Goal: Check status

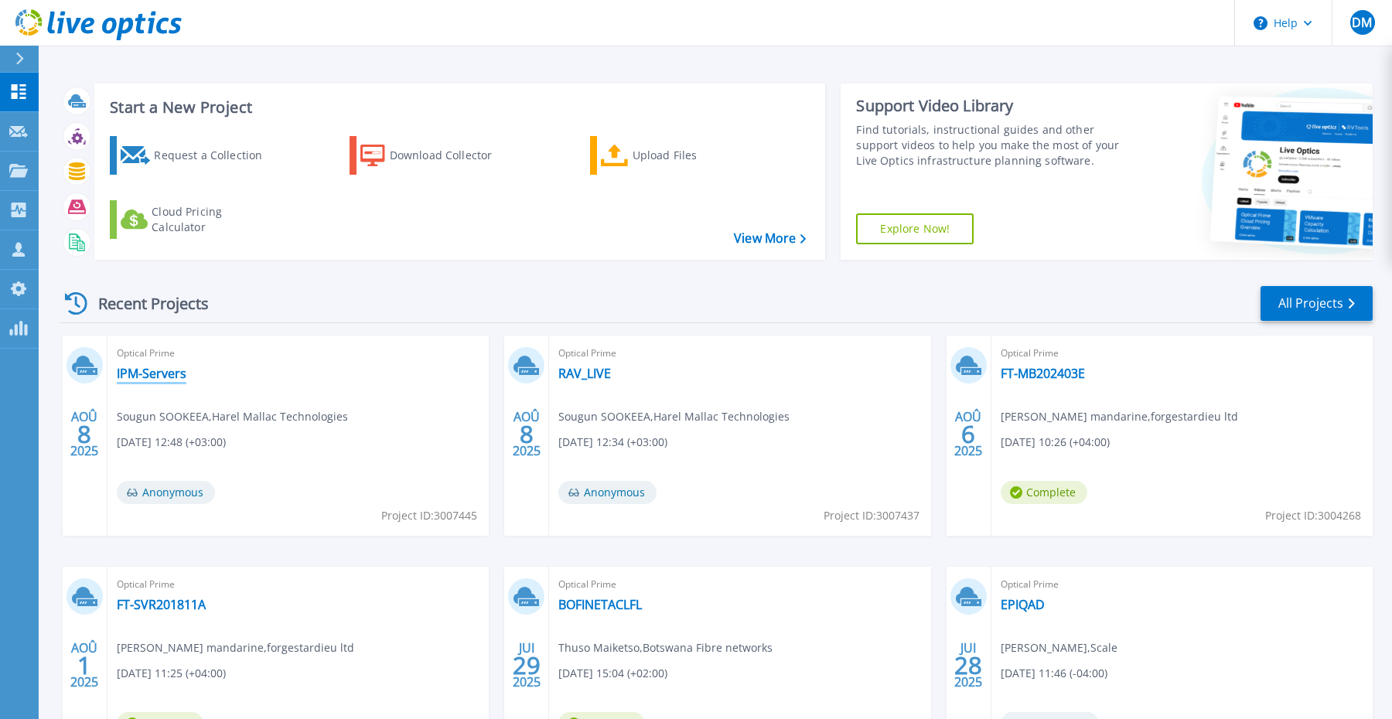
click at [138, 379] on link "IPM-Servers" at bounding box center [152, 373] width 70 height 15
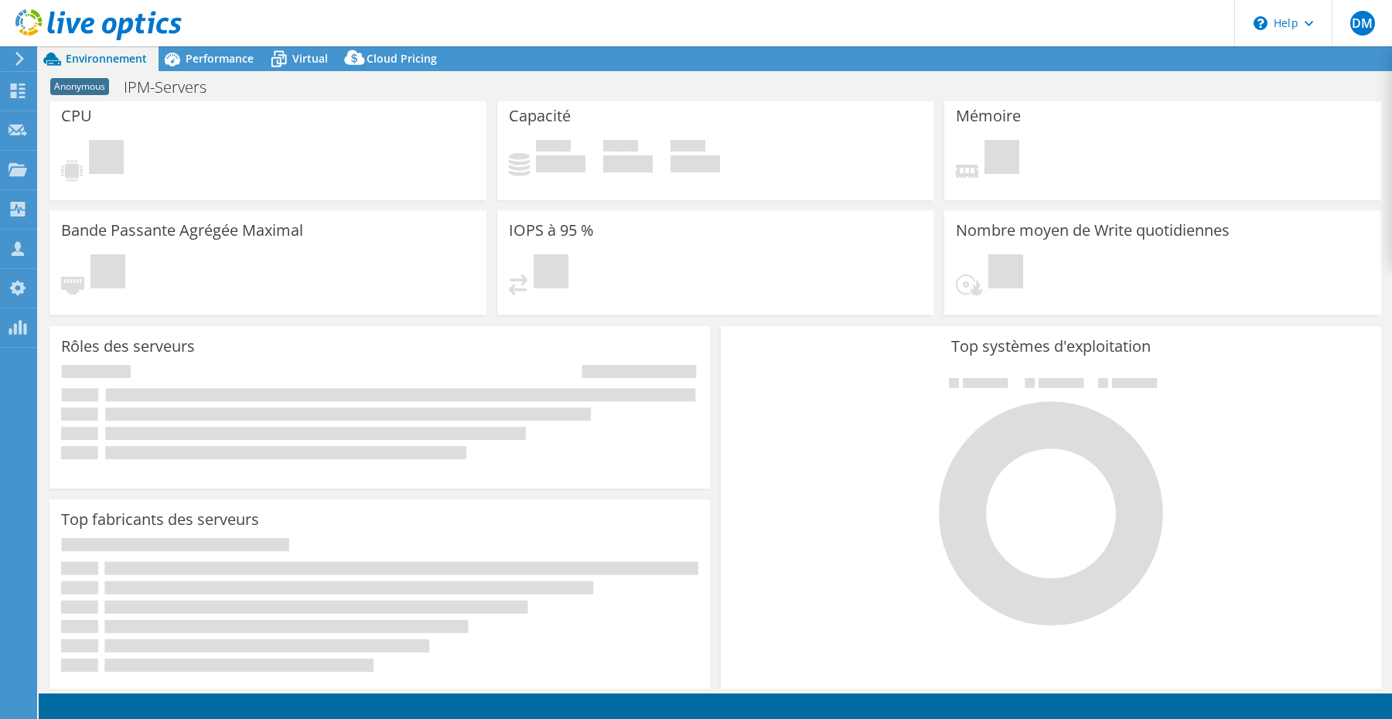
scroll to position [3, 0]
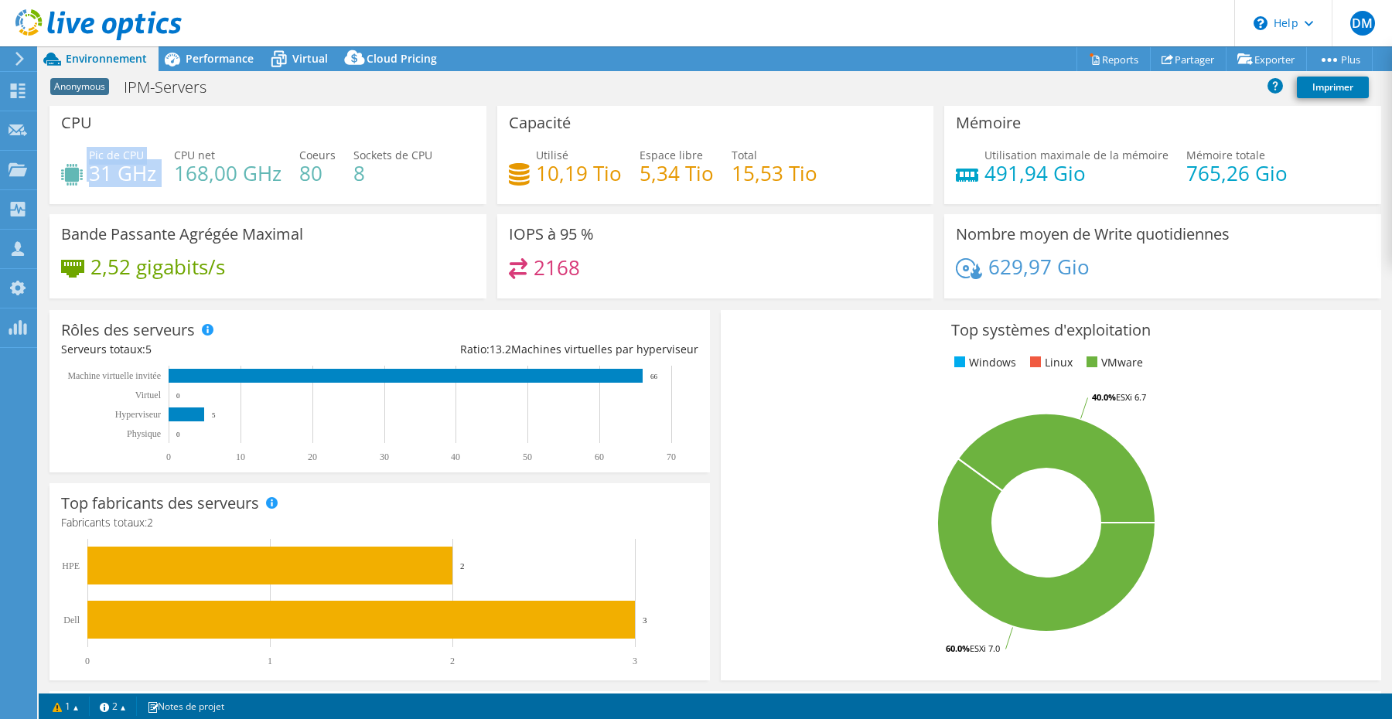
drag, startPoint x: 156, startPoint y: 176, endPoint x: 83, endPoint y: 160, distance: 75.3
click at [83, 160] on div "Pic de CPU 31 GHz CPU net 168,00 GHz Coeurs 80 Sockets de CPU 8" at bounding box center [268, 172] width 414 height 50
drag, startPoint x: 624, startPoint y: 176, endPoint x: 530, endPoint y: 163, distance: 95.3
click at [530, 163] on div "Utilisé 10,19 Tio Espace libre 5,34 Tio Total 15,53 Tio" at bounding box center [716, 172] width 414 height 50
drag, startPoint x: 1292, startPoint y: 168, endPoint x: 1183, endPoint y: 148, distance: 110.9
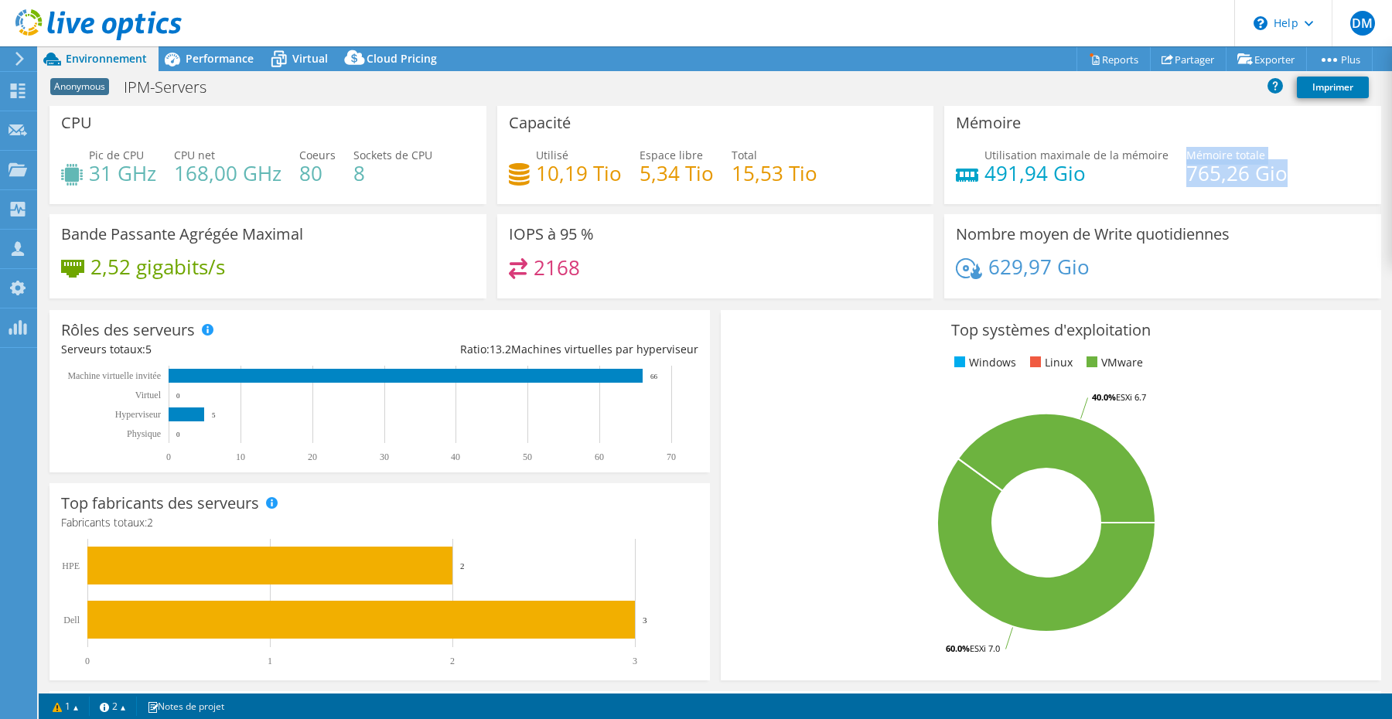
click at [1183, 148] on div "Utilisation maximale de la mémoire 491,94 Gio Mémoire totale 765,26 Gio" at bounding box center [1163, 172] width 414 height 50
